Goal: Register for event/course

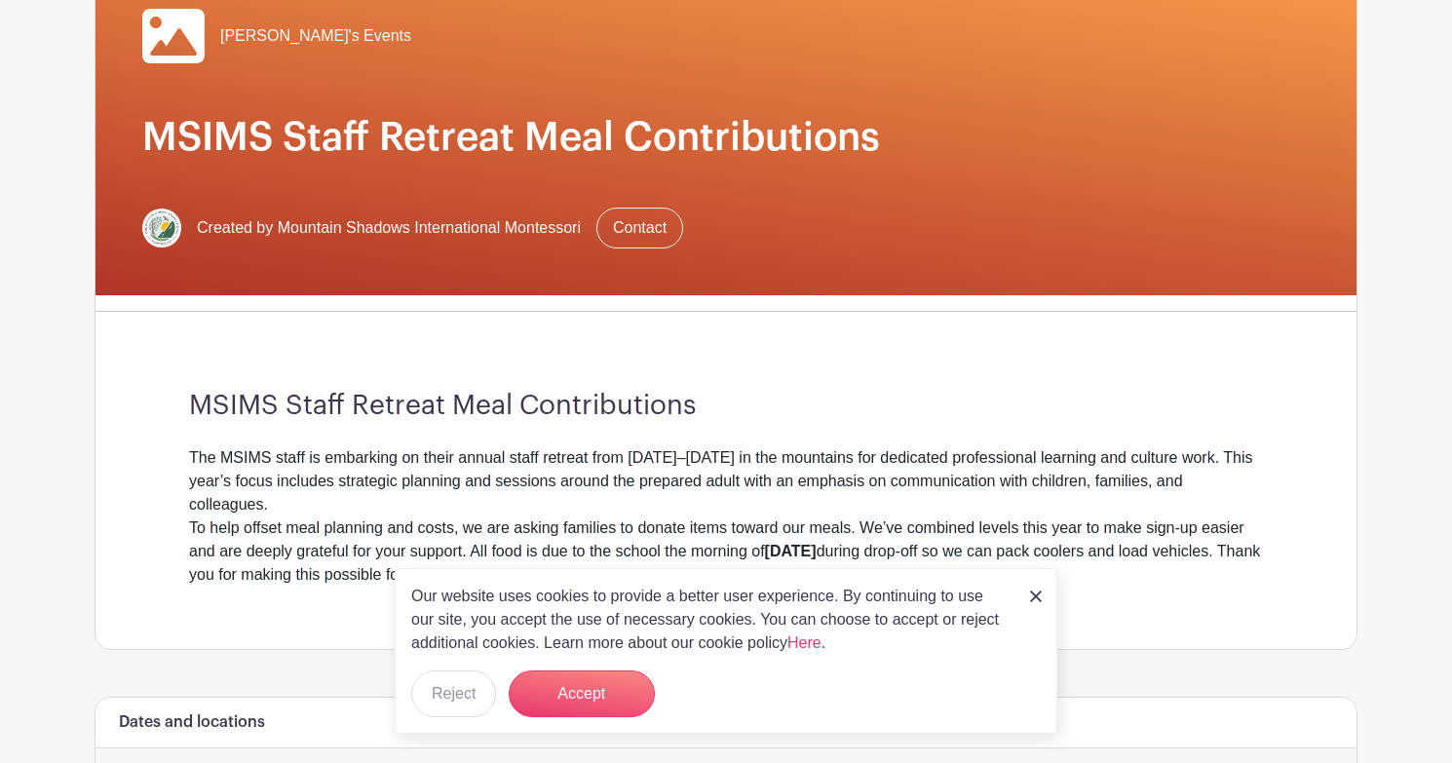
scroll to position [210, 0]
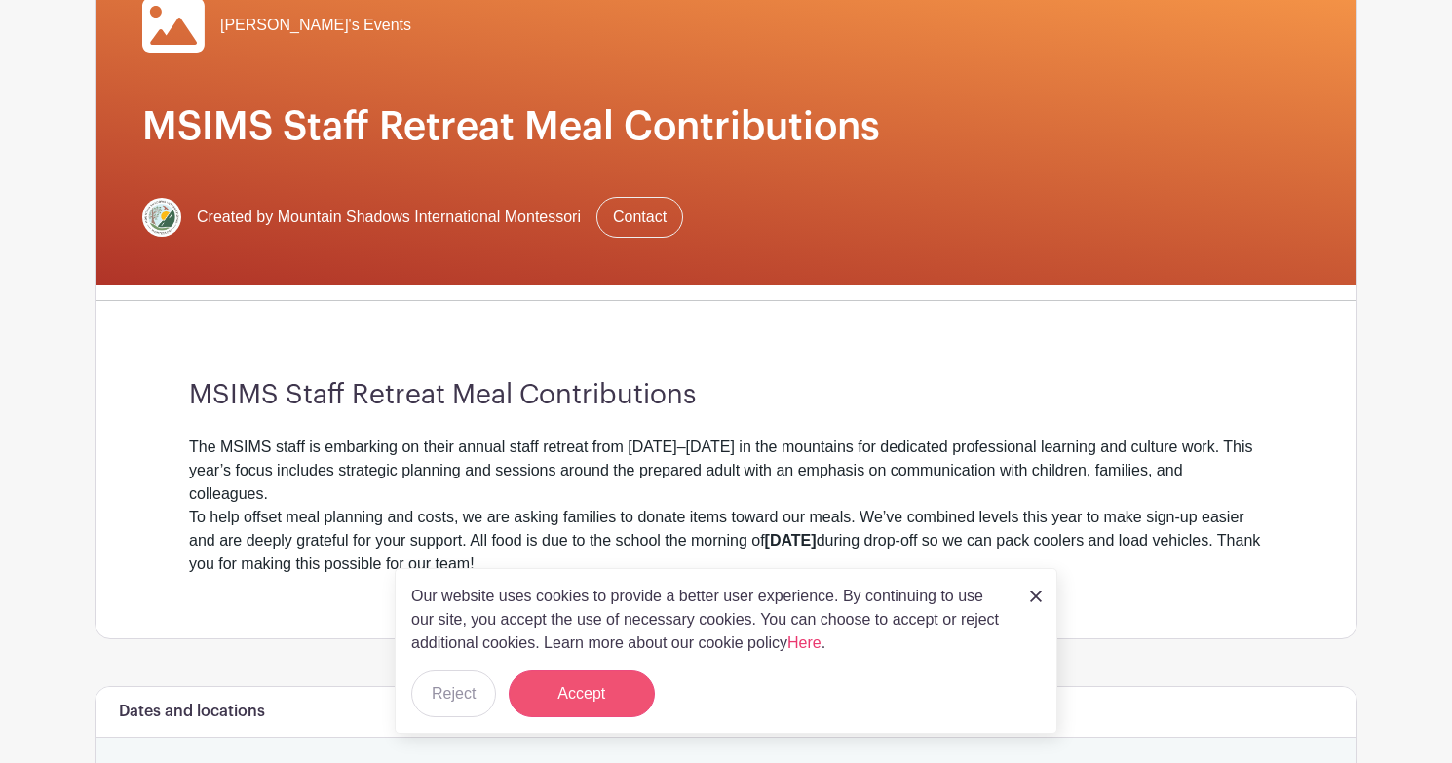
click at [621, 693] on button "Accept" at bounding box center [582, 693] width 146 height 47
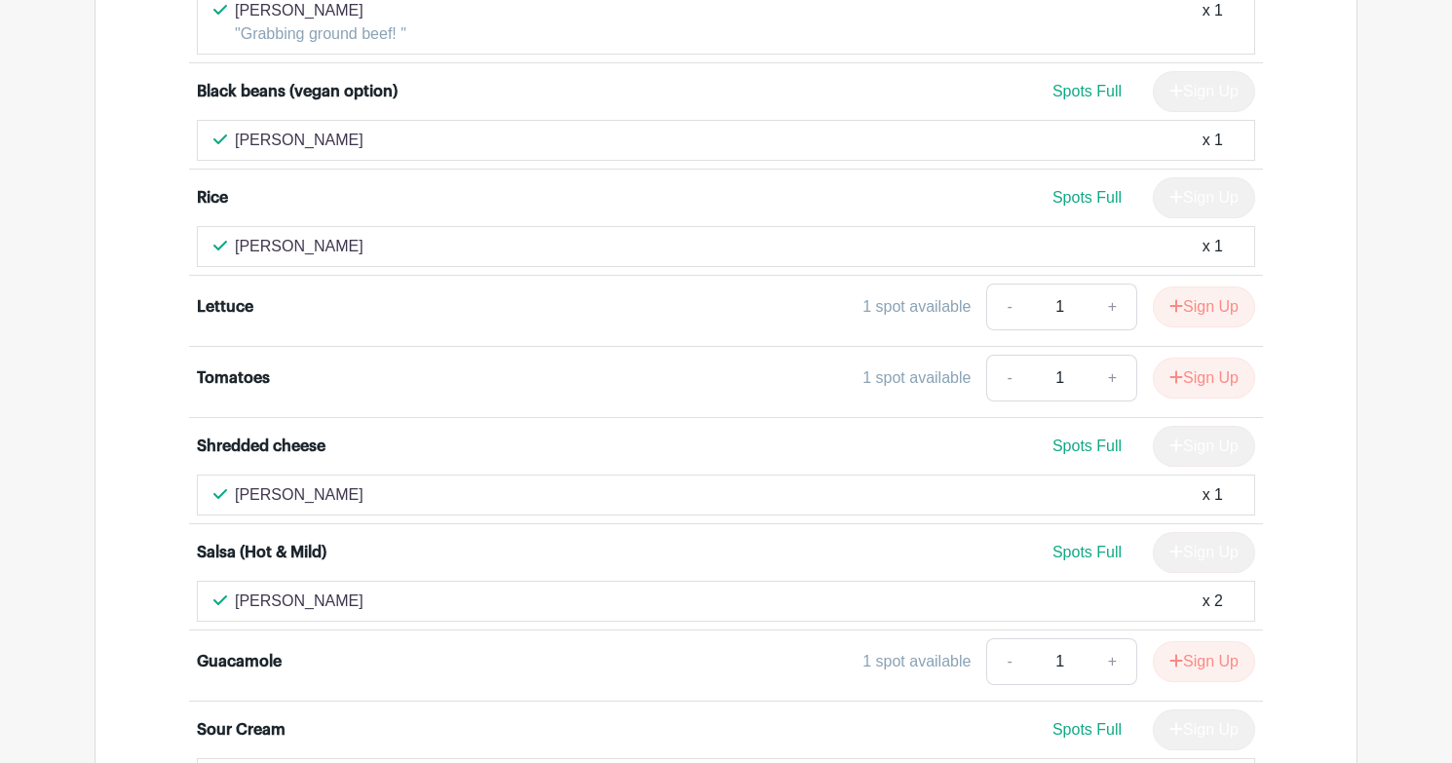
scroll to position [1439, 0]
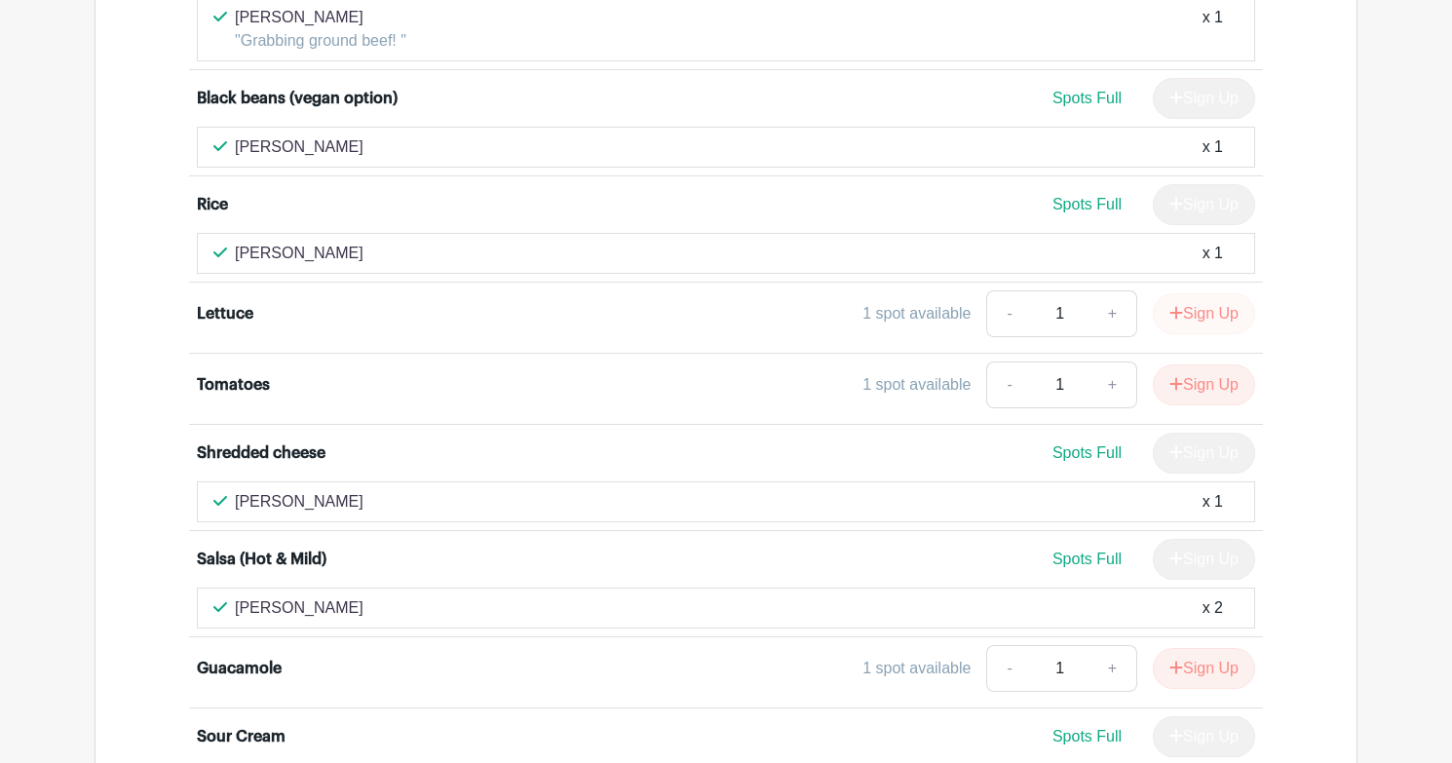
click at [1170, 321] on icon "submit" at bounding box center [1176, 313] width 14 height 16
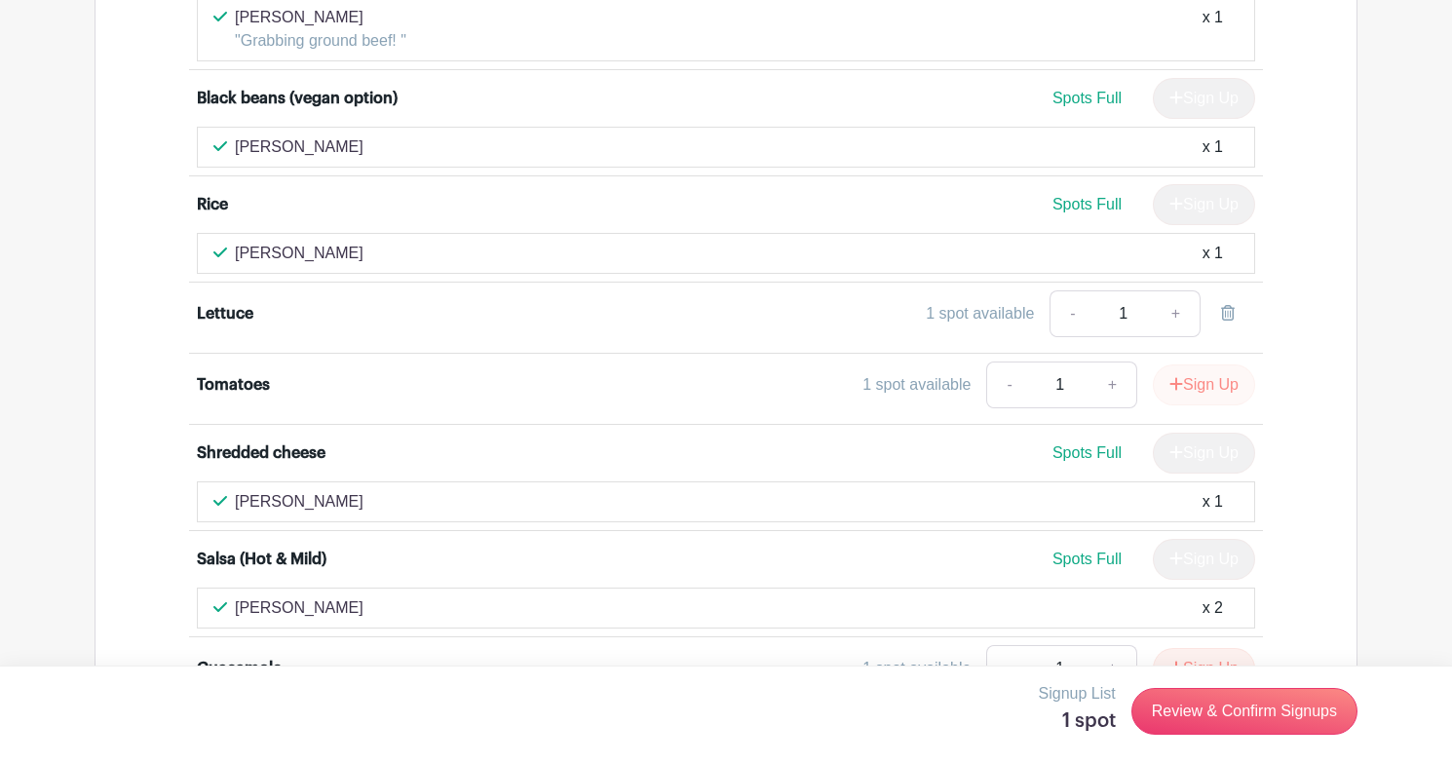
click at [1202, 405] on button "Sign Up" at bounding box center [1204, 384] width 102 height 41
click at [1267, 720] on link "Review & Confirm Signups" at bounding box center [1244, 711] width 226 height 47
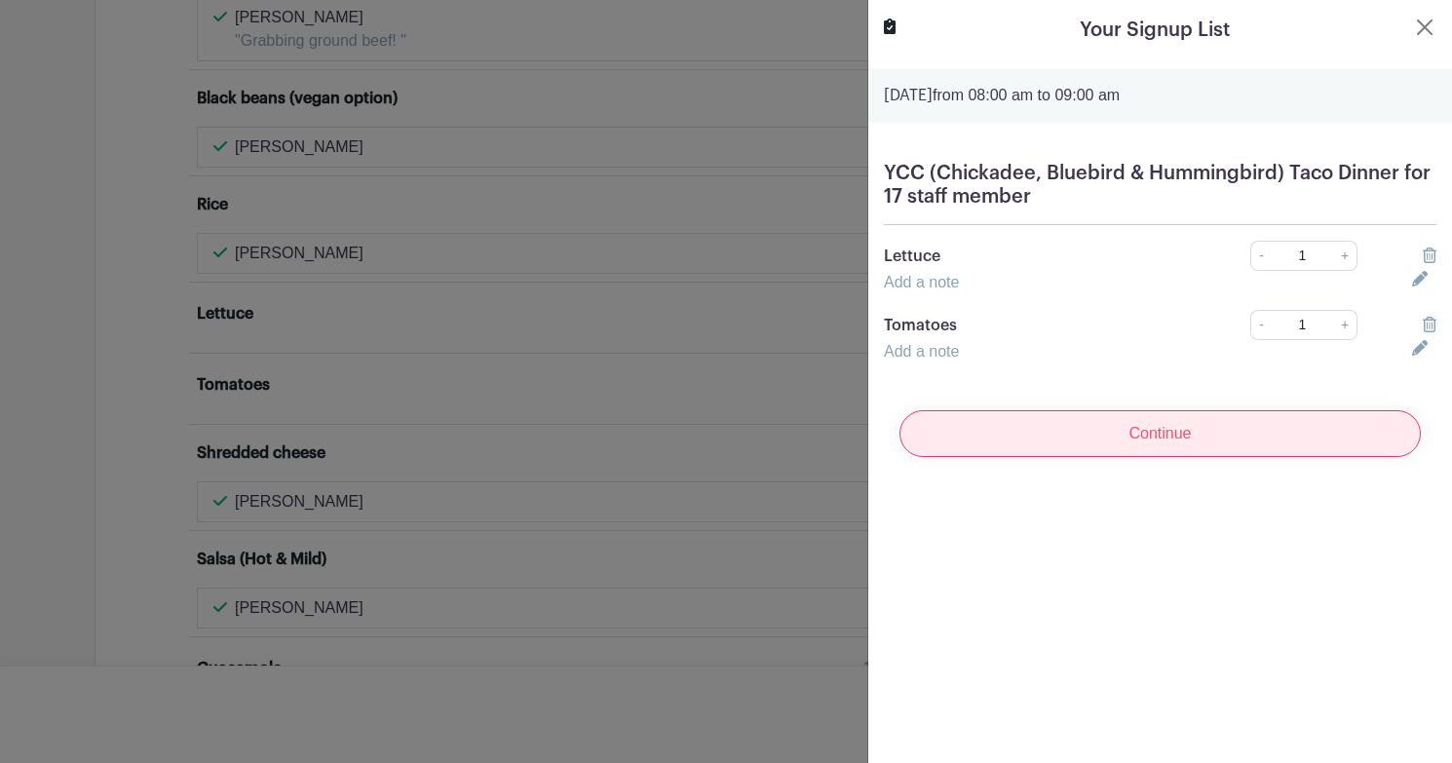
click at [1190, 425] on input "Continue" at bounding box center [1159, 433] width 521 height 47
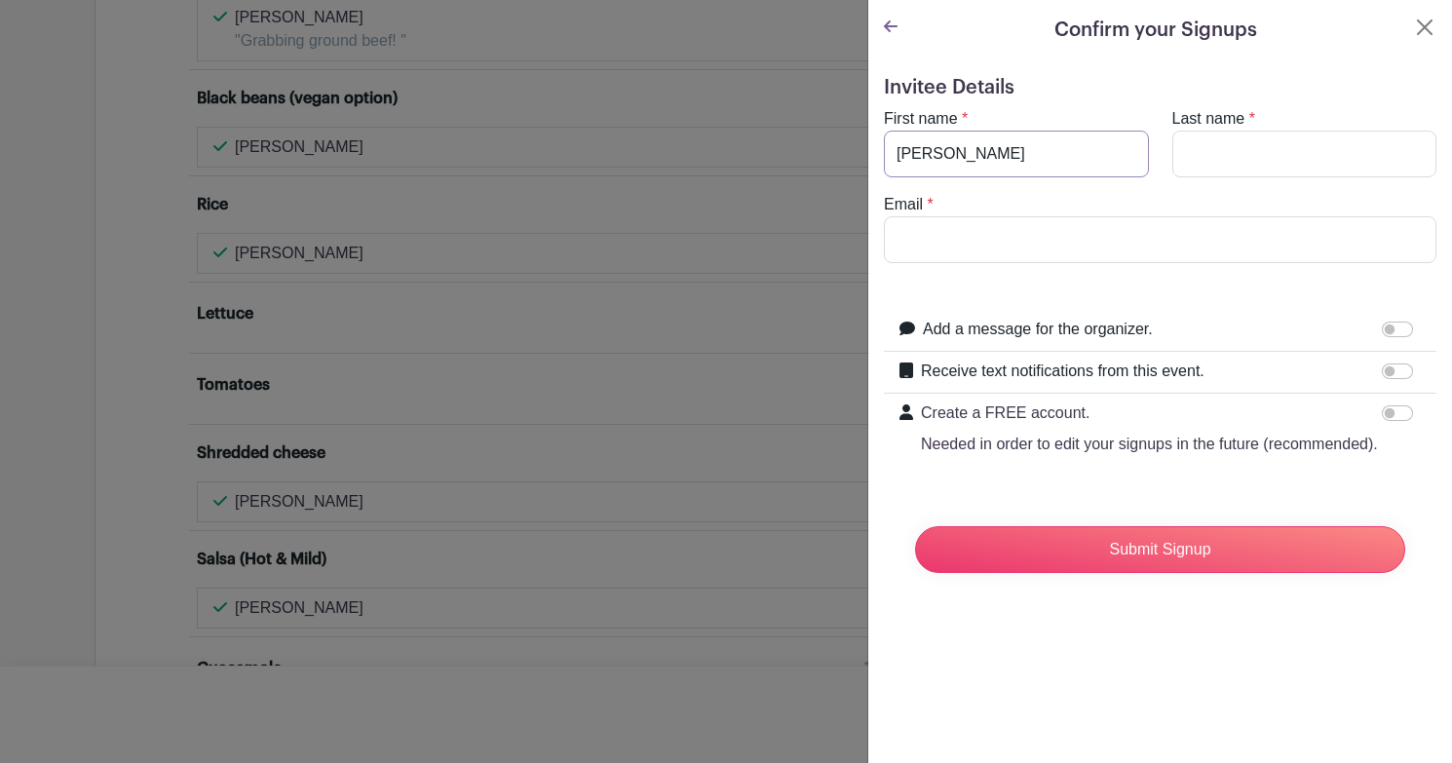
type input "[PERSON_NAME]"
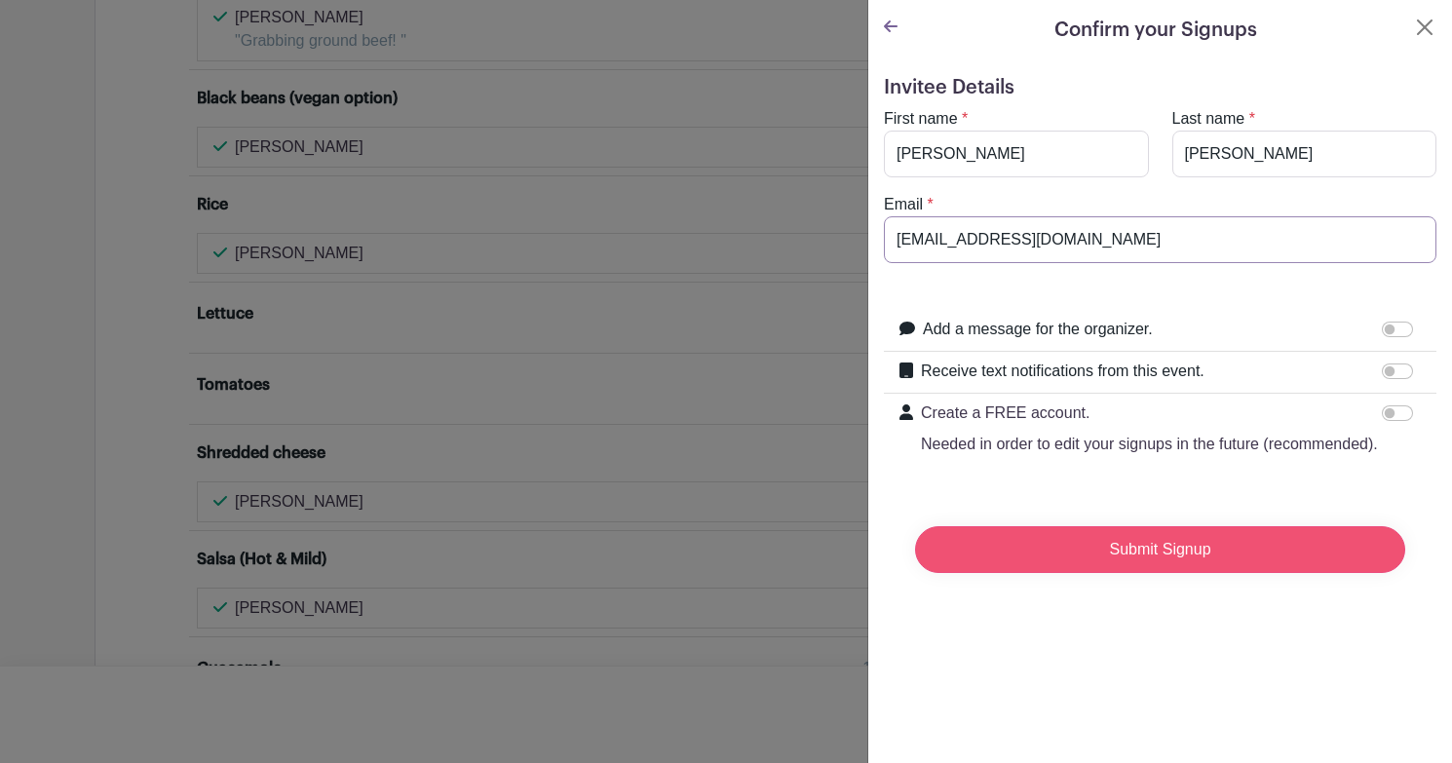
type input "[EMAIL_ADDRESS][DOMAIN_NAME]"
click at [1181, 555] on input "Submit Signup" at bounding box center [1160, 549] width 490 height 47
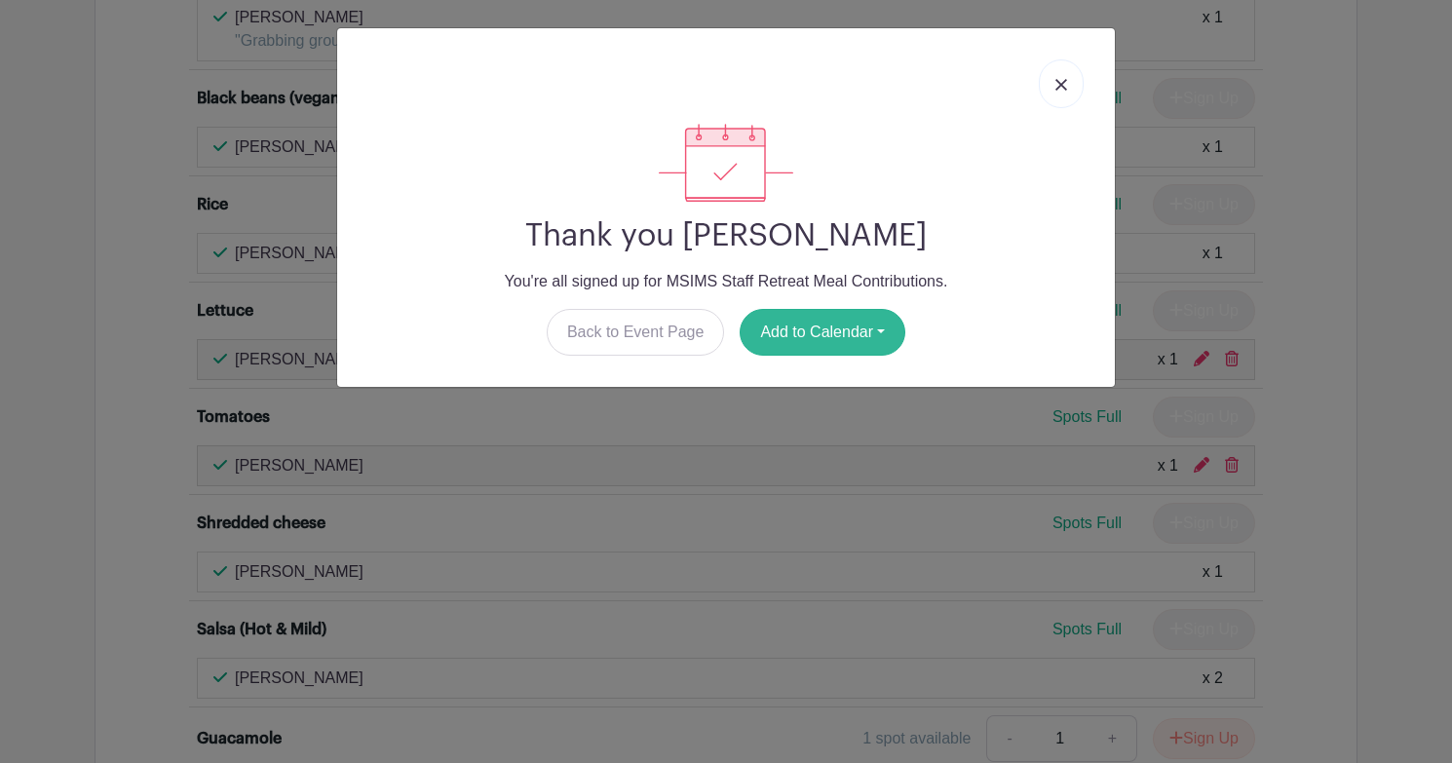
click at [857, 334] on button "Add to Calendar" at bounding box center [823, 332] width 166 height 47
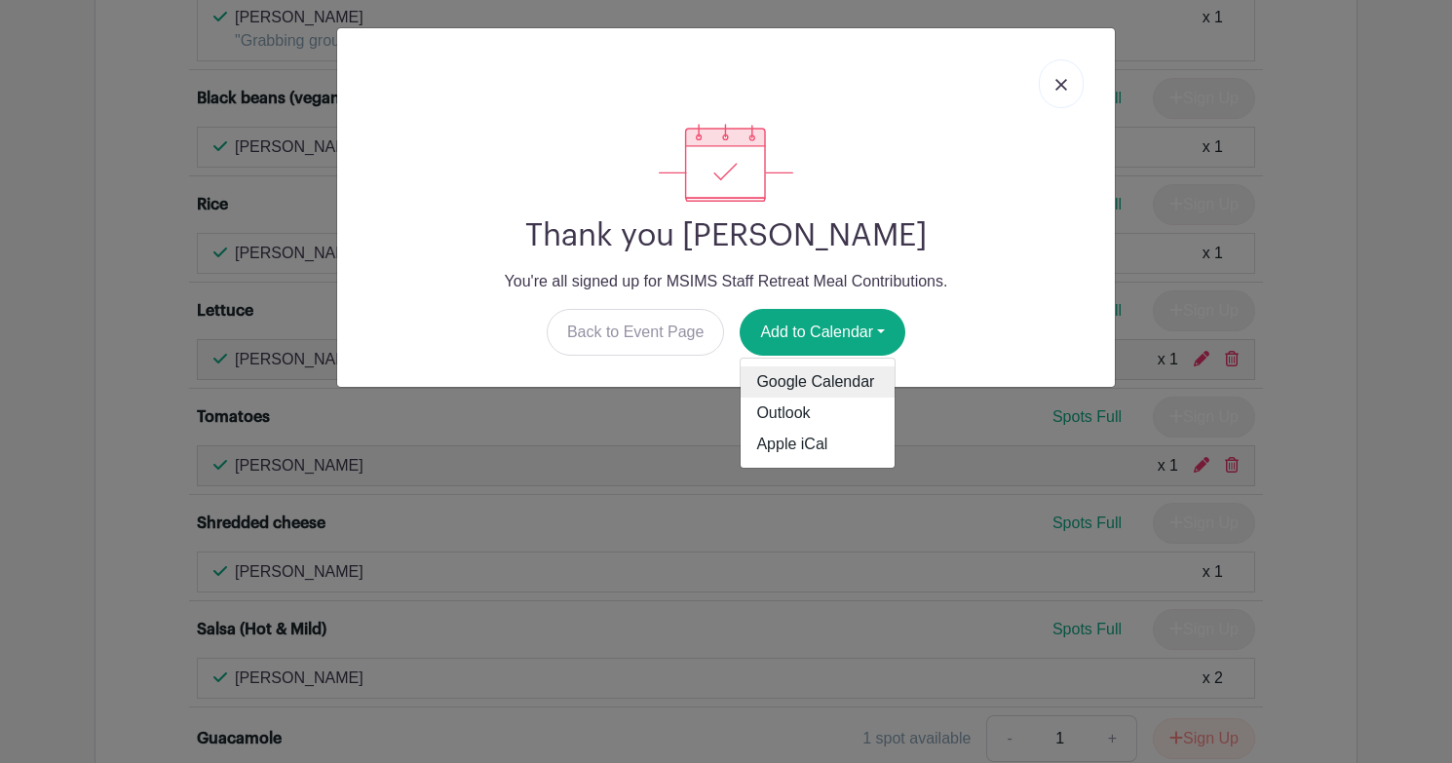
click at [840, 374] on link "Google Calendar" at bounding box center [818, 381] width 154 height 31
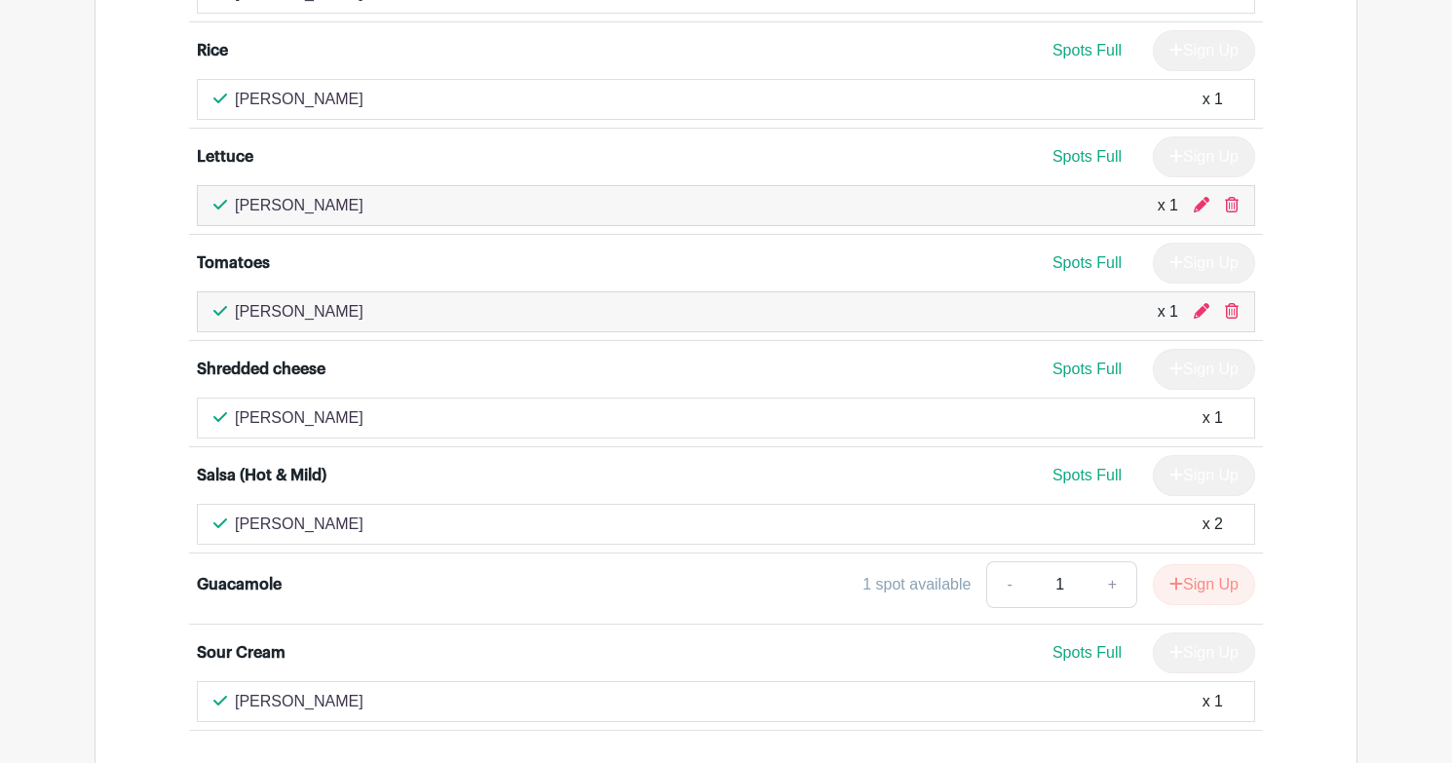
scroll to position [1596, 0]
